Goal: Task Accomplishment & Management: Manage account settings

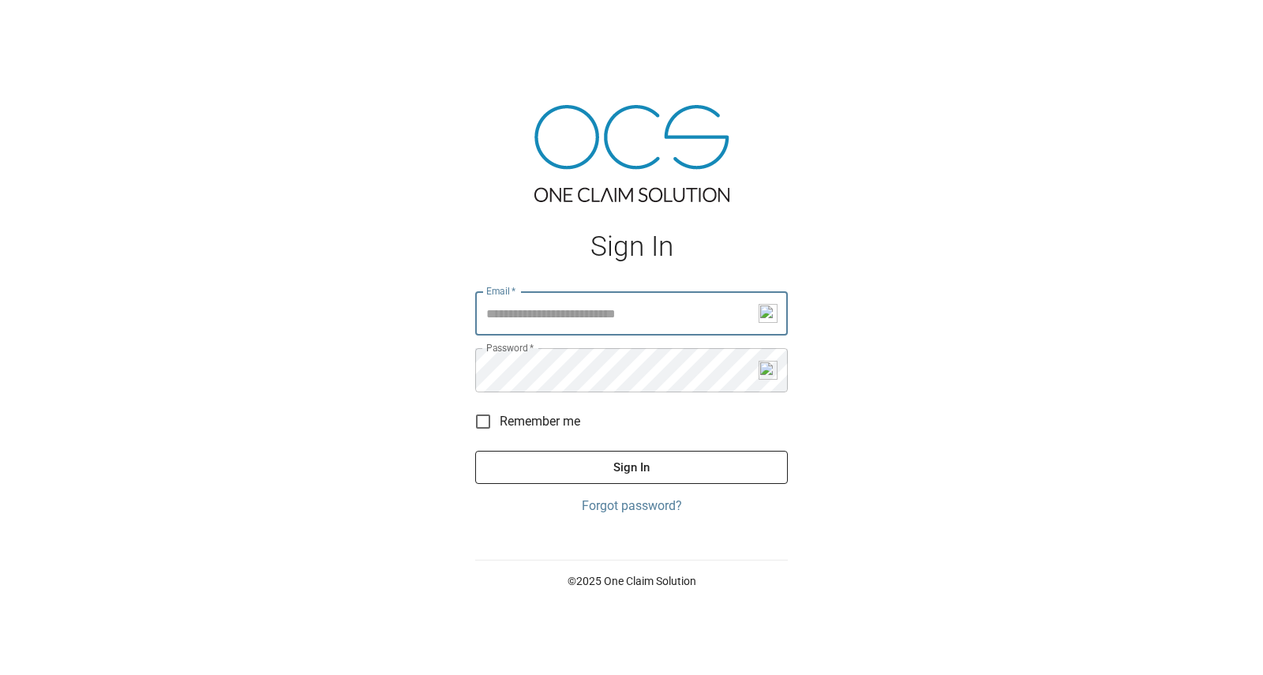
type input "**********"
click at [657, 461] on button "Sign In" at bounding box center [631, 467] width 313 height 33
